Goal: Task Accomplishment & Management: Manage account settings

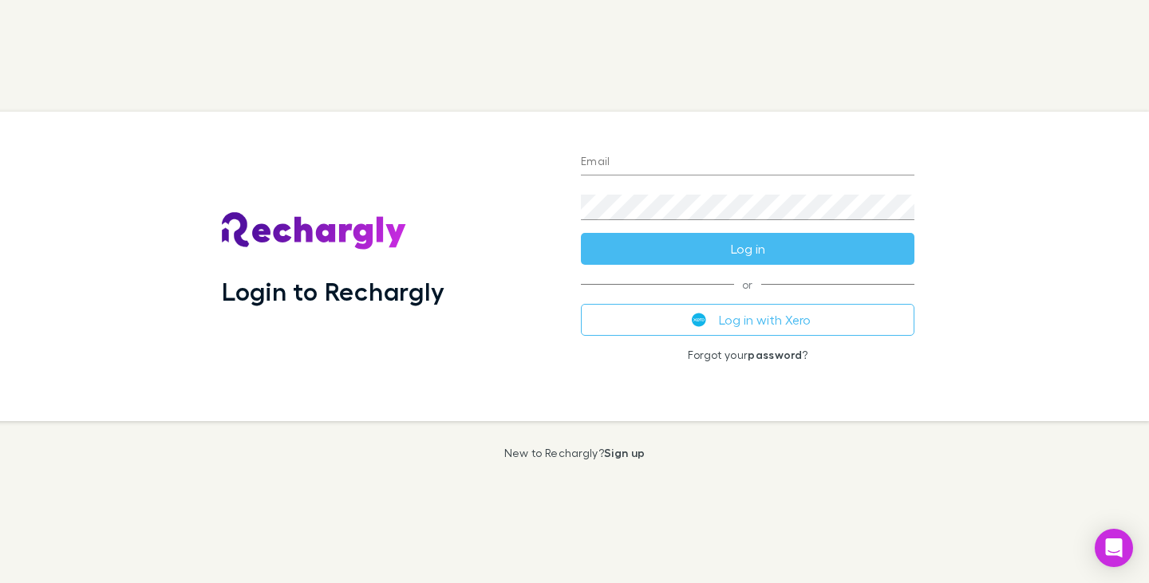
type input "**********"
click at [763, 247] on button "Log in" at bounding box center [747, 249] width 333 height 32
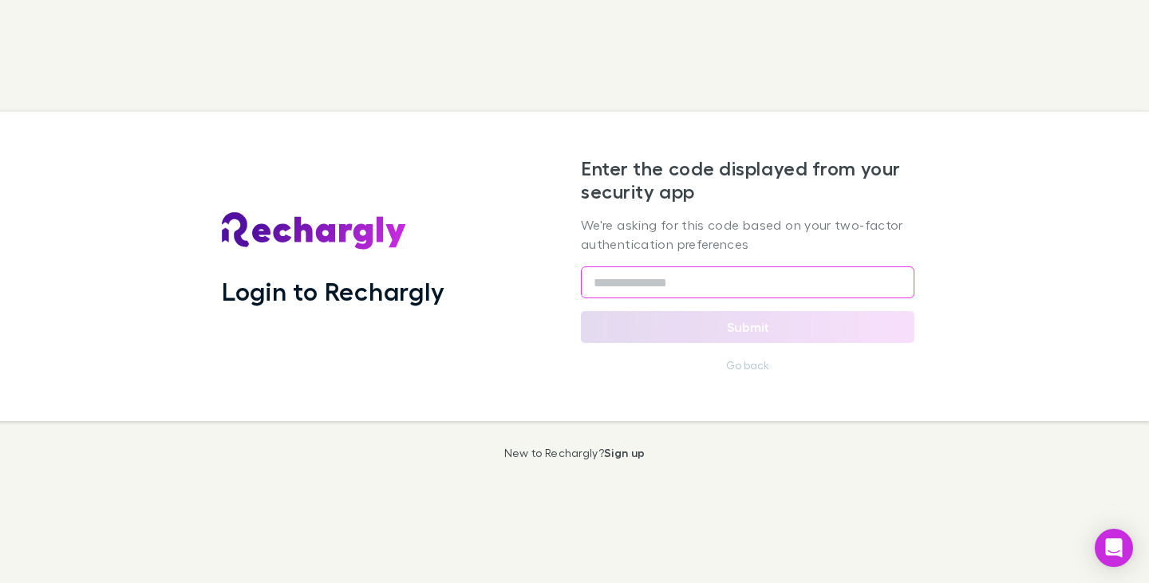
click at [754, 273] on input "text" at bounding box center [747, 282] width 333 height 32
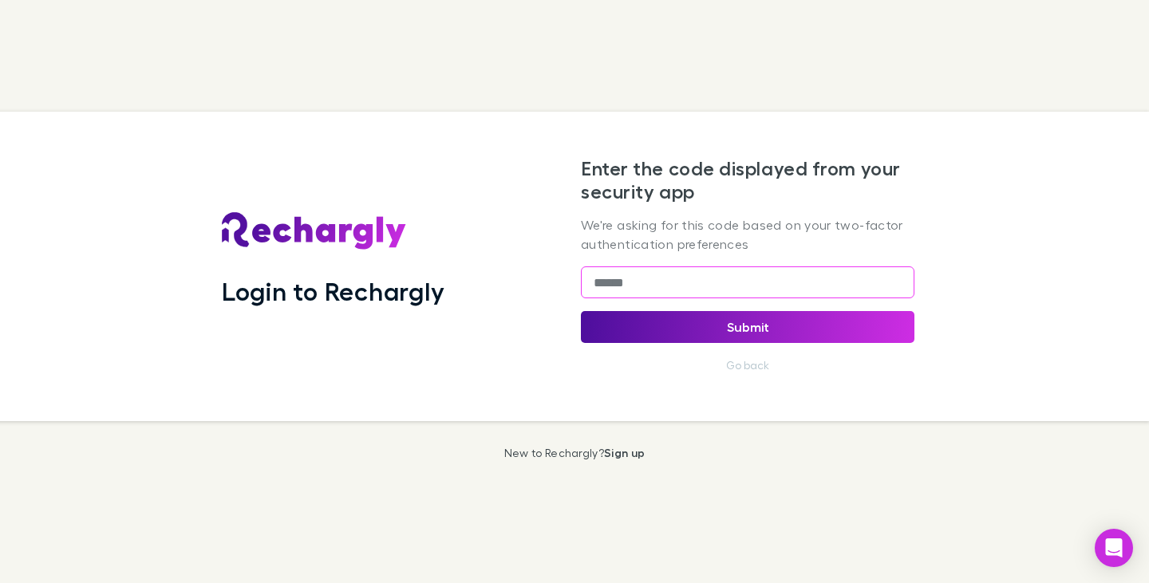
type input "******"
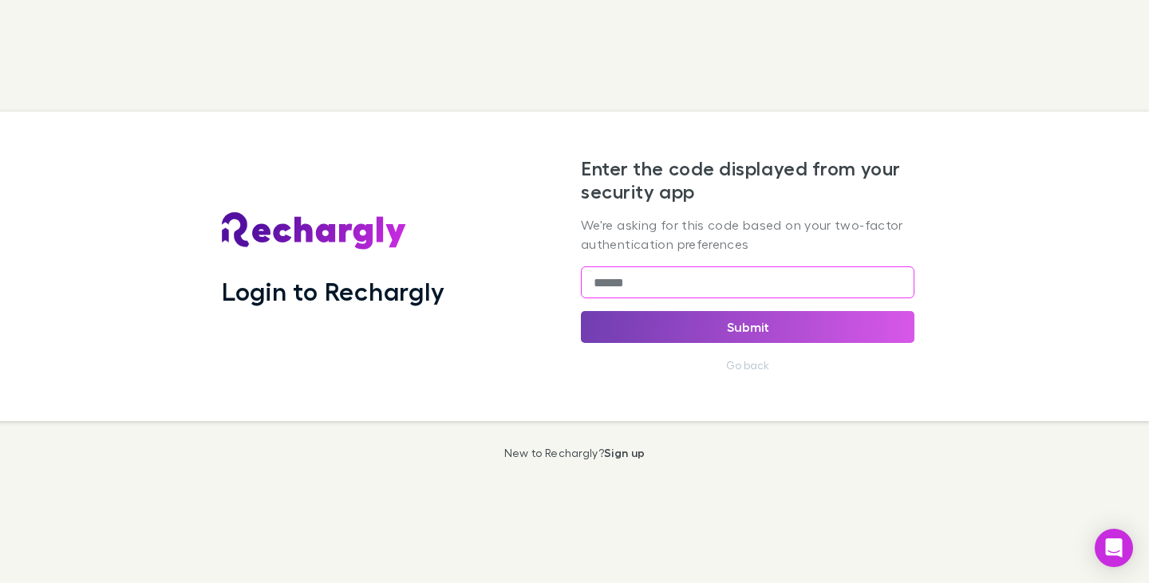
click at [761, 325] on button "Submit" at bounding box center [747, 327] width 333 height 32
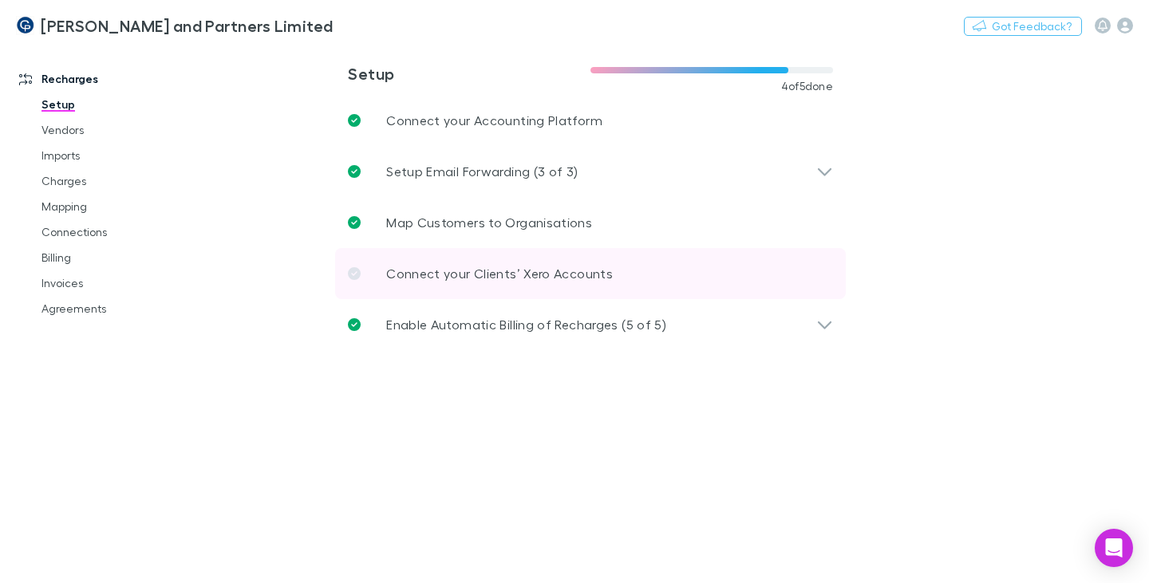
click at [354, 274] on icon at bounding box center [354, 273] width 13 height 13
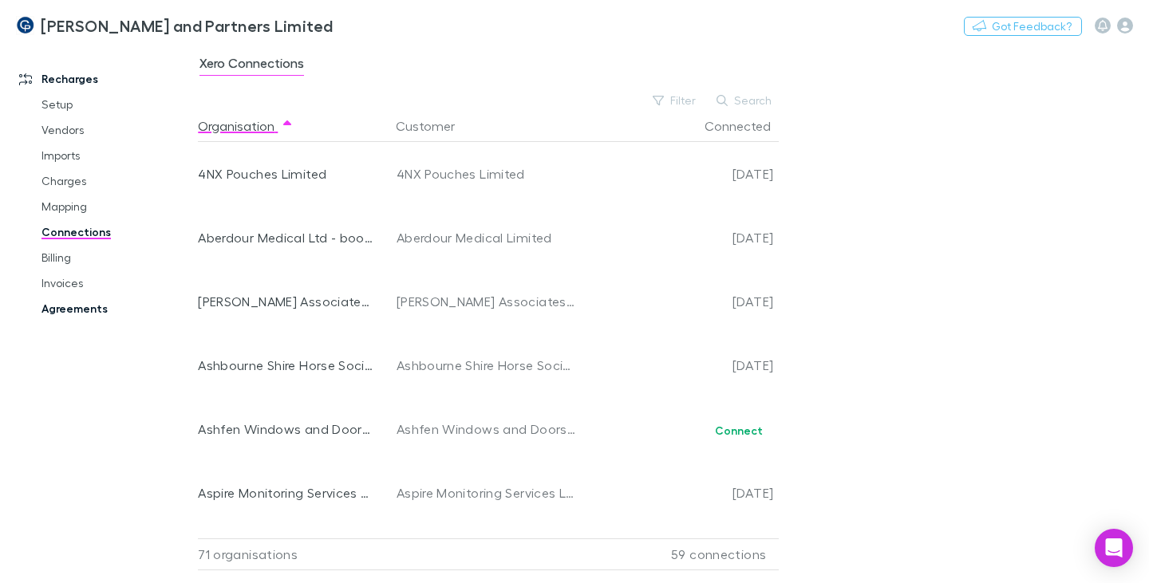
click at [81, 306] on link "Agreements" at bounding box center [116, 309] width 181 height 26
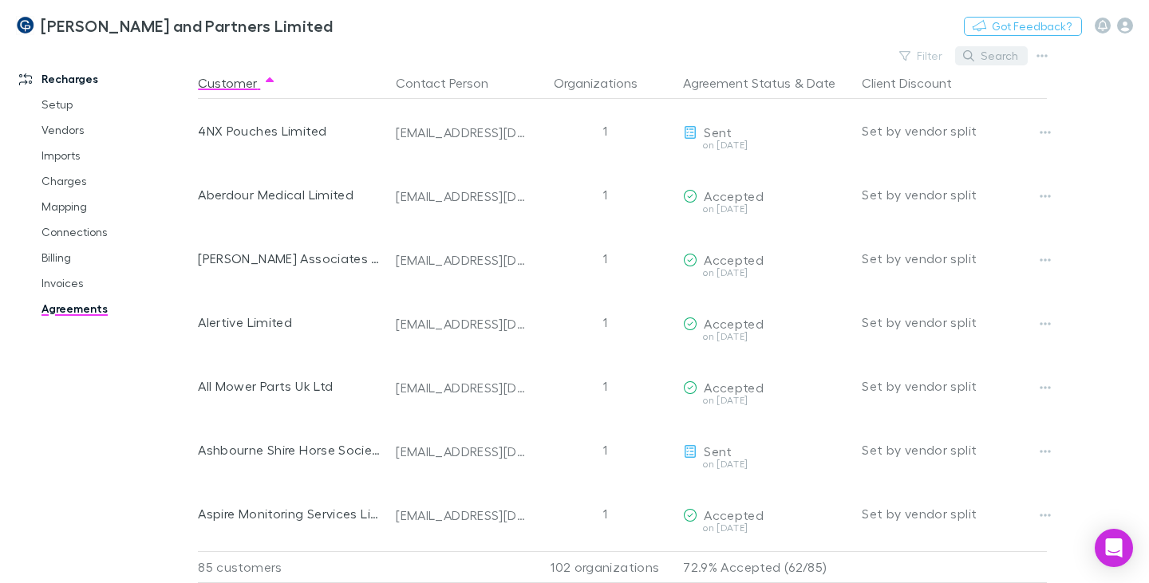
click at [986, 55] on button "Search" at bounding box center [991, 55] width 73 height 19
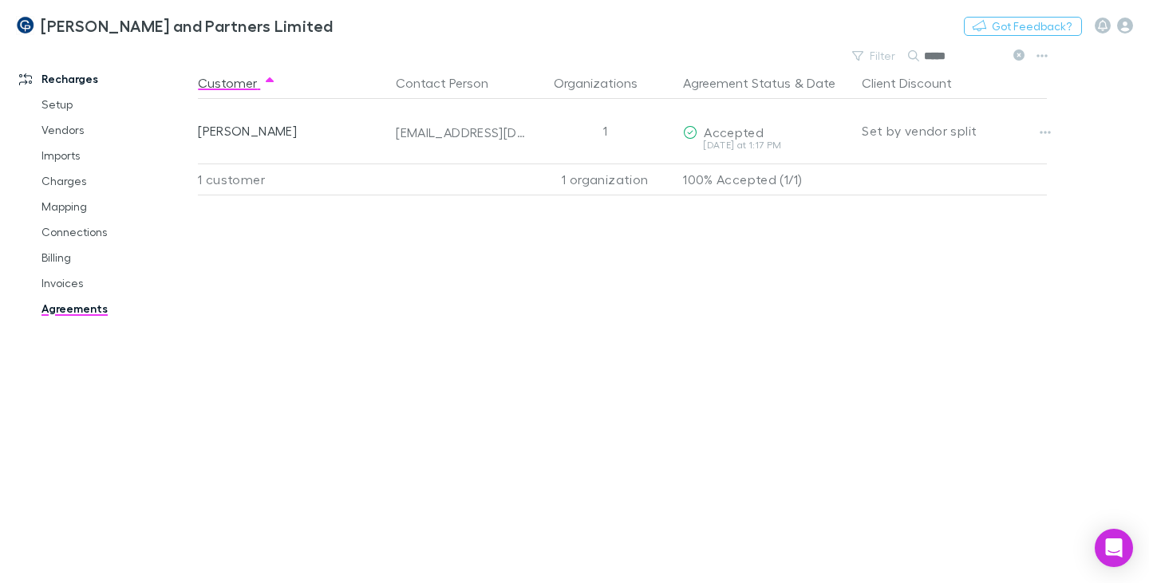
type input "*****"
click at [74, 185] on link "Charges" at bounding box center [116, 181] width 181 height 26
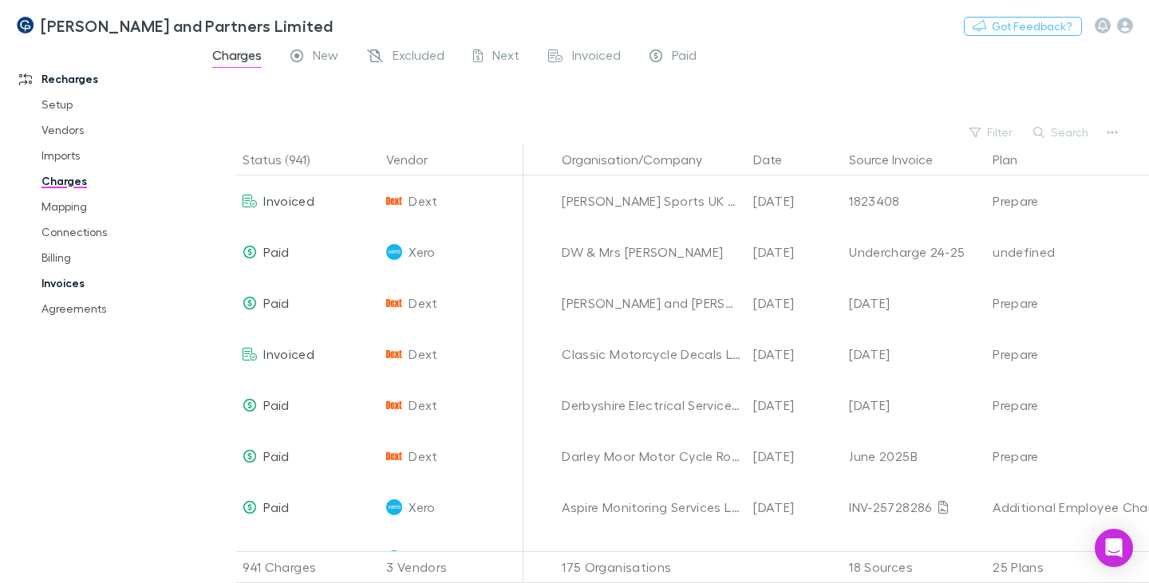
click at [62, 277] on link "Invoices" at bounding box center [116, 283] width 181 height 26
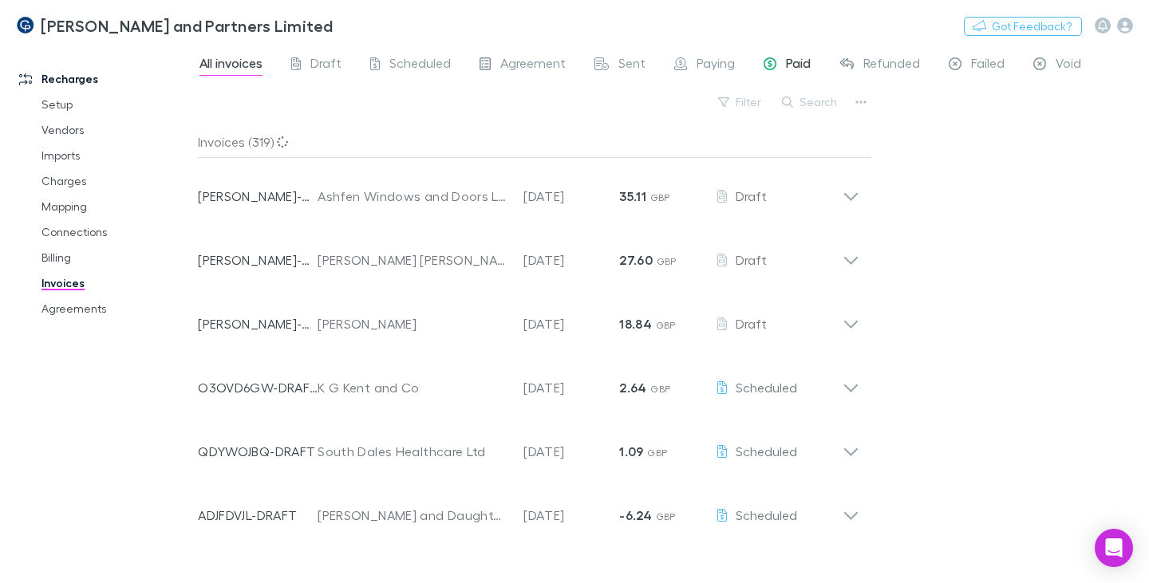
click at [803, 68] on span "Paid" at bounding box center [798, 65] width 25 height 21
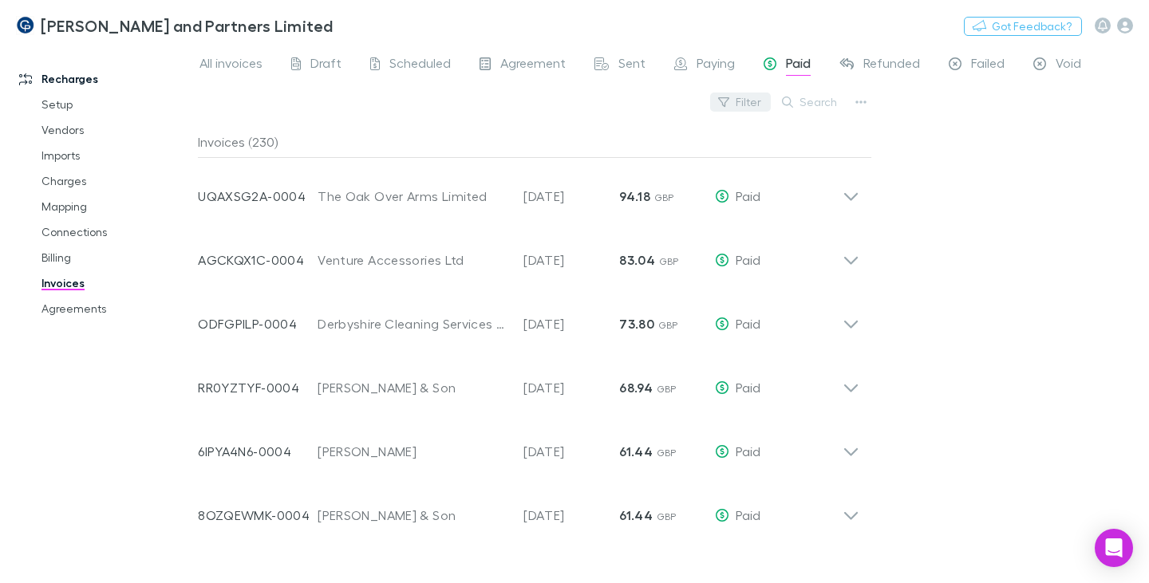
click at [759, 108] on button "Filter" at bounding box center [740, 102] width 61 height 19
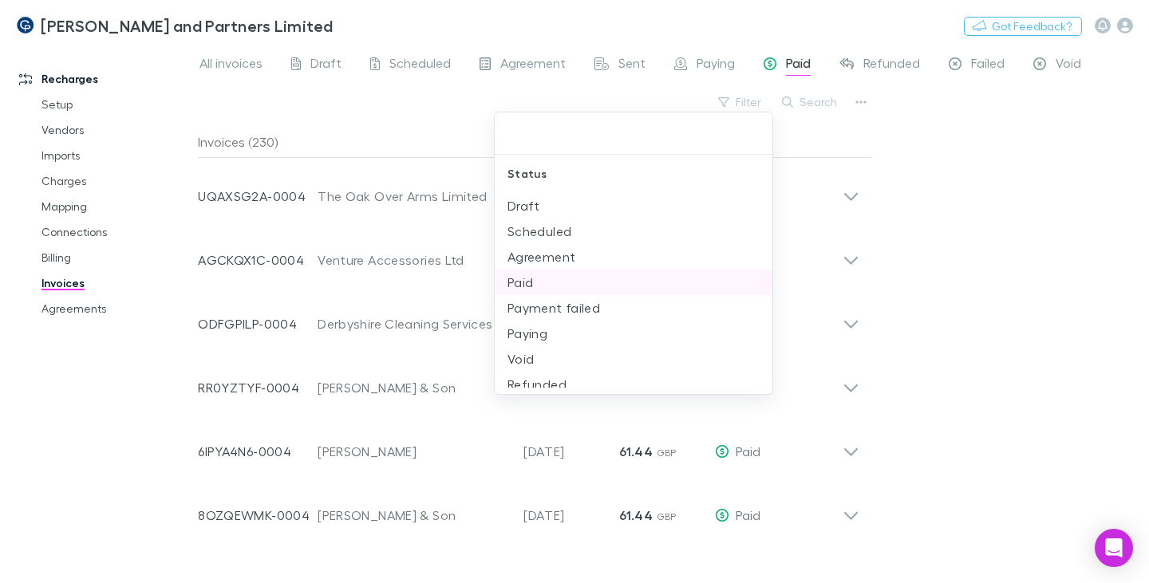
click at [573, 276] on li "Paid" at bounding box center [634, 283] width 278 height 26
click at [984, 251] on div at bounding box center [574, 291] width 1149 height 583
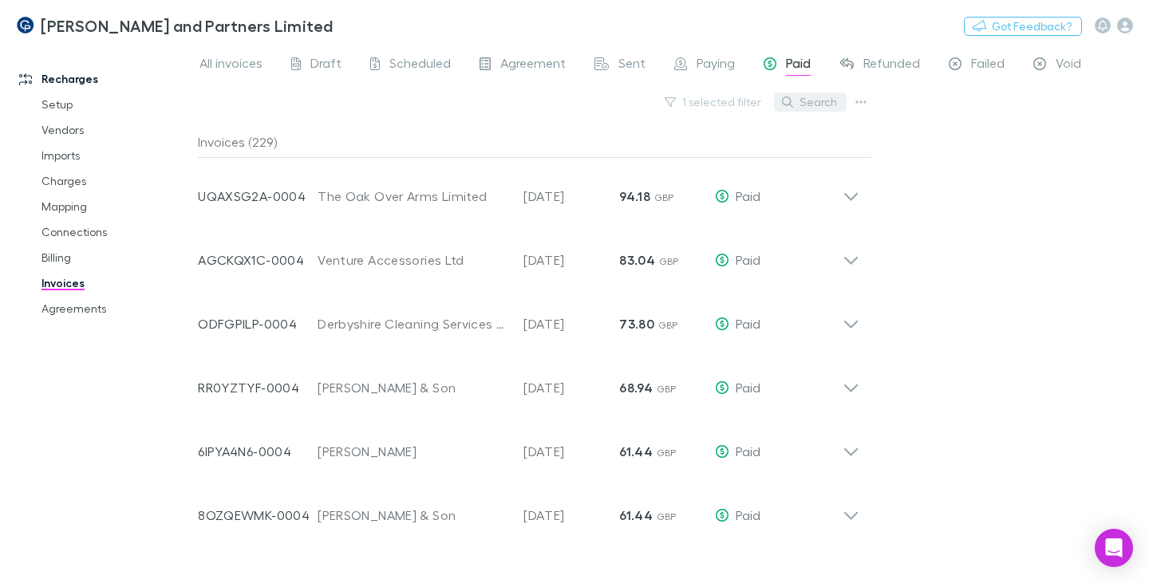
click at [827, 108] on button "Search" at bounding box center [810, 102] width 73 height 19
